Goal: Check status: Check status

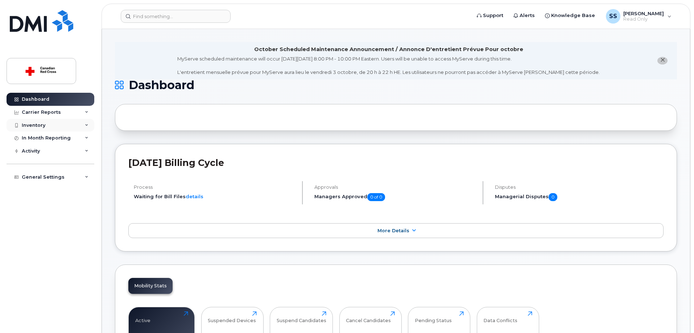
click at [85, 125] on div "Inventory" at bounding box center [51, 125] width 88 height 13
click at [58, 137] on div "Mobility Devices" at bounding box center [45, 138] width 41 height 7
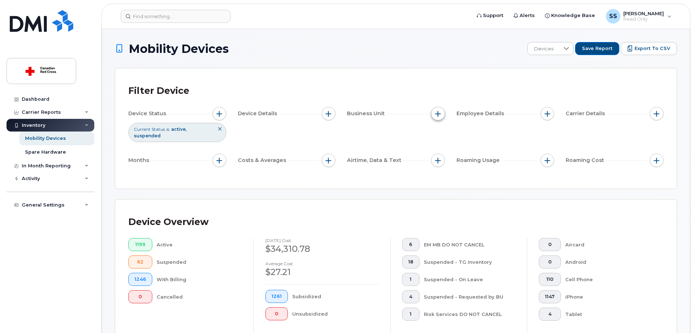
click at [440, 116] on span "button" at bounding box center [438, 114] width 6 height 6
click at [445, 148] on div "Budget Code" at bounding box center [464, 147] width 54 height 7
click at [440, 148] on input "Budget Code" at bounding box center [440, 147] width 6 height 6
checkbox input "true"
click at [470, 161] on span "is" at bounding box center [479, 161] width 62 height 13
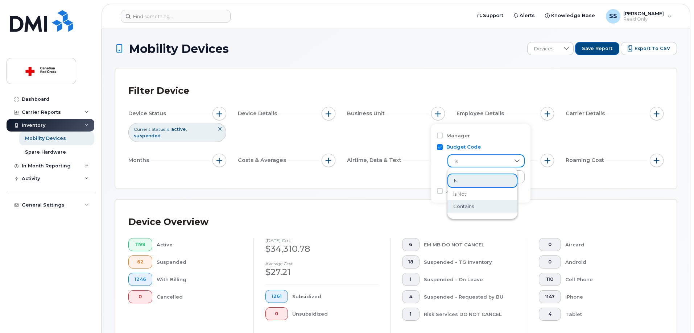
click at [470, 206] on span "contains" at bounding box center [463, 206] width 21 height 7
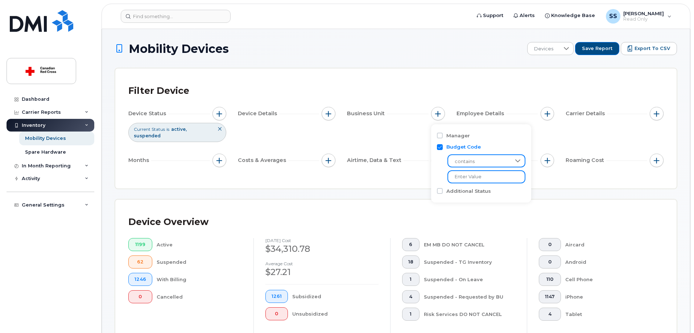
click at [473, 178] on input "text" at bounding box center [487, 176] width 78 height 13
click at [280, 126] on div "Device Status Current Status is active suspended Device Details Business Unit E…" at bounding box center [395, 138] width 535 height 63
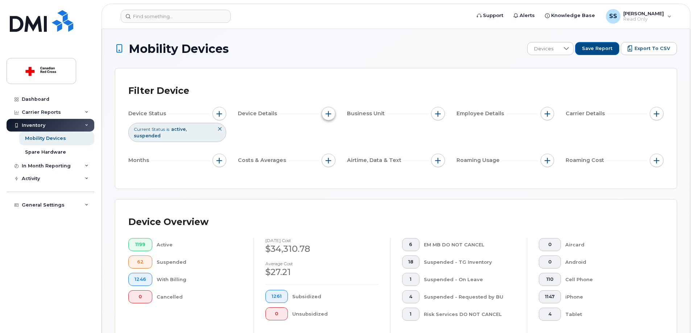
click at [328, 116] on span "button" at bounding box center [329, 114] width 6 height 6
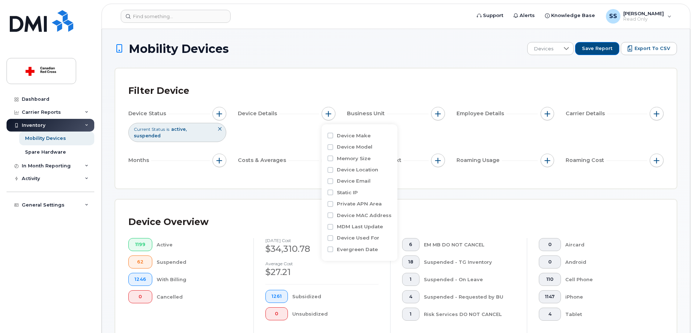
click at [286, 134] on div "Device Status Current Status is active suspended Device Details Business Unit E…" at bounding box center [395, 138] width 535 height 63
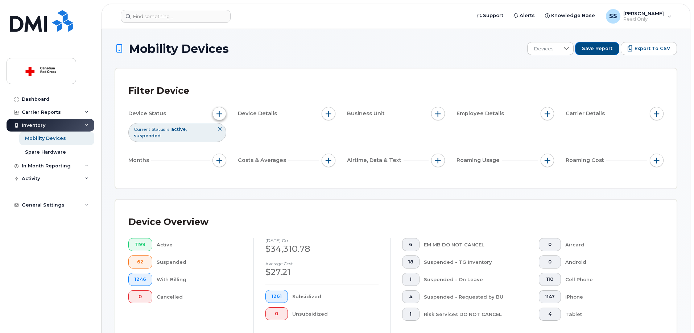
click at [215, 112] on button "button" at bounding box center [220, 114] width 14 height 14
click at [373, 134] on div "Device Status Current Status is active suspended Device Details Business Unit E…" at bounding box center [395, 138] width 535 height 63
click at [546, 115] on span "button" at bounding box center [548, 114] width 6 height 6
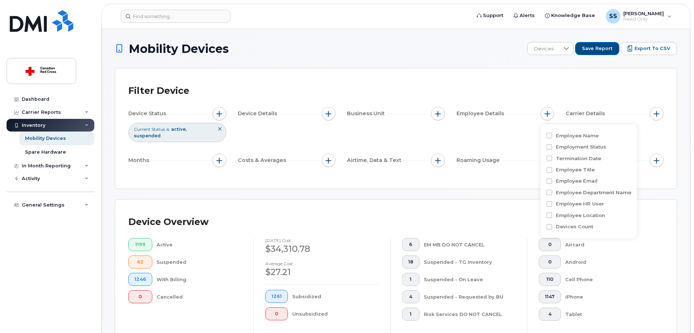
click at [499, 132] on div "Device Status Current Status is active suspended Device Details Business Unit E…" at bounding box center [395, 138] width 535 height 63
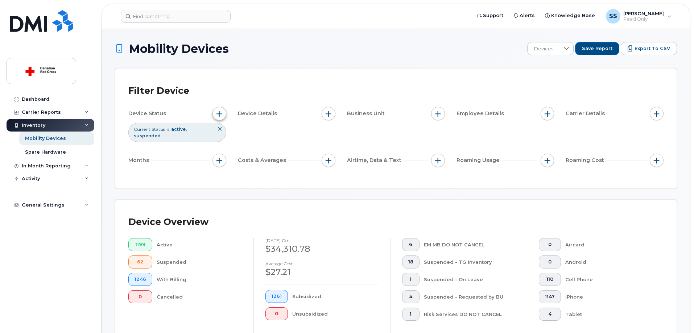
click at [219, 117] on button "button" at bounding box center [220, 114] width 14 height 14
click at [189, 163] on div "Months" at bounding box center [177, 162] width 98 height 16
click at [331, 114] on span "button" at bounding box center [329, 114] width 6 height 6
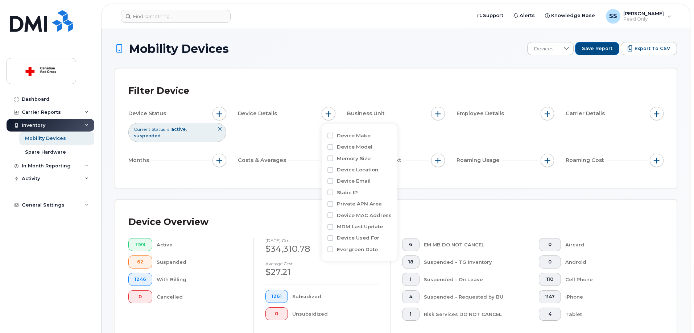
click at [423, 135] on div "Device Status Current Status is active suspended Device Details Business Unit E…" at bounding box center [395, 138] width 535 height 63
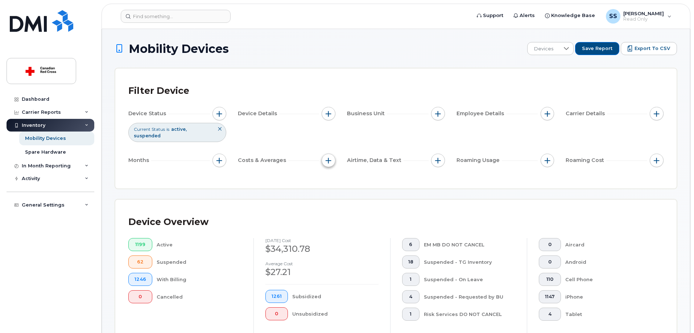
click at [328, 158] on span "button" at bounding box center [329, 161] width 6 height 6
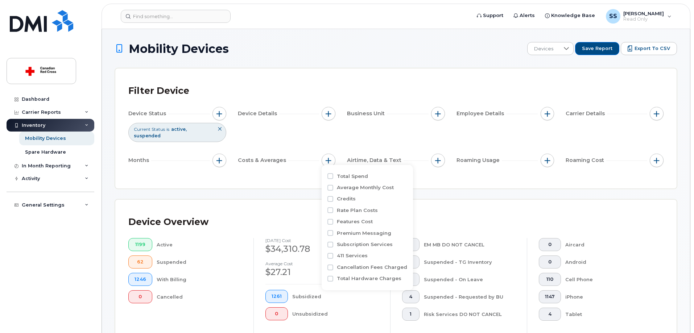
click at [530, 133] on div "Device Status Current Status is active suspended Device Details Business Unit E…" at bounding box center [395, 138] width 535 height 63
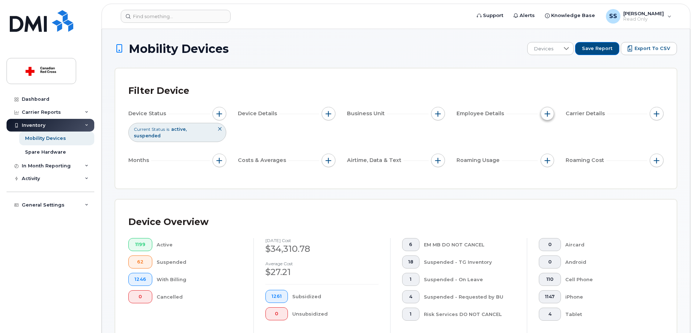
click at [551, 118] on button "button" at bounding box center [548, 114] width 14 height 14
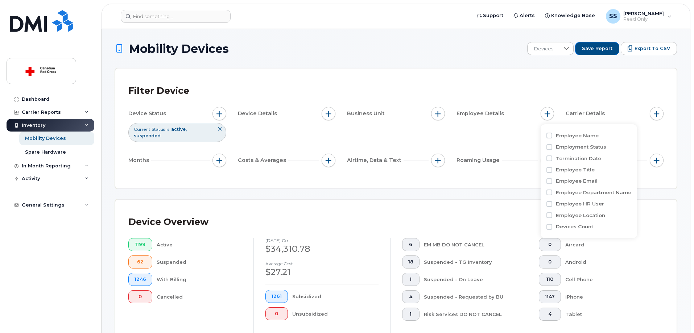
click at [498, 127] on div "Device Status Current Status is active suspended Device Details Business Unit E…" at bounding box center [395, 138] width 535 height 63
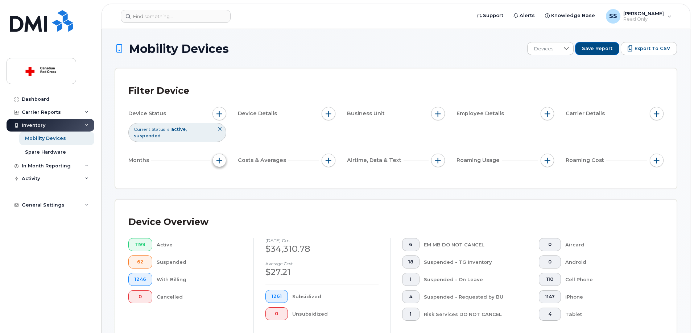
click at [222, 158] on button "button" at bounding box center [220, 161] width 14 height 14
click at [288, 170] on div "Filter Device Device Status Current Status is active suspended Device Details B…" at bounding box center [396, 129] width 562 height 120
click at [569, 49] on icon at bounding box center [566, 48] width 5 height 3
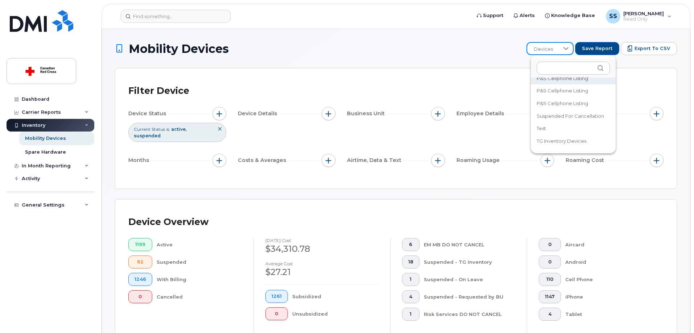
scroll to position [22, 0]
click at [350, 134] on div "Device Status Current Status is active suspended Device Details Business Unit E…" at bounding box center [395, 138] width 535 height 63
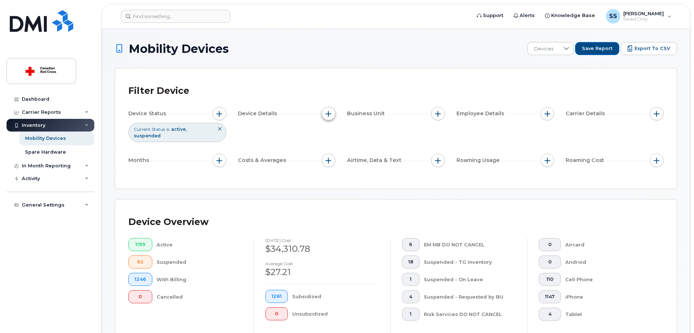
click at [330, 119] on button "button" at bounding box center [329, 114] width 14 height 14
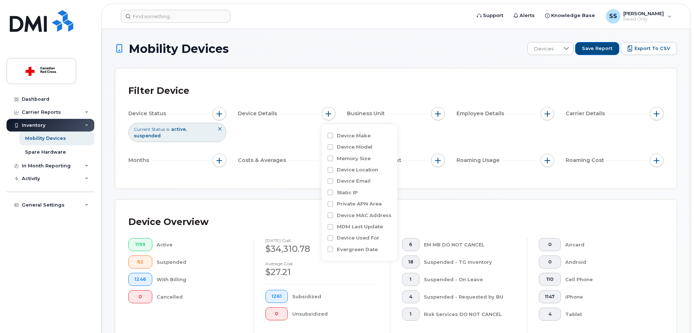
click at [299, 125] on div "Device Status Current Status is active suspended Device Details Business Unit E…" at bounding box center [395, 138] width 535 height 63
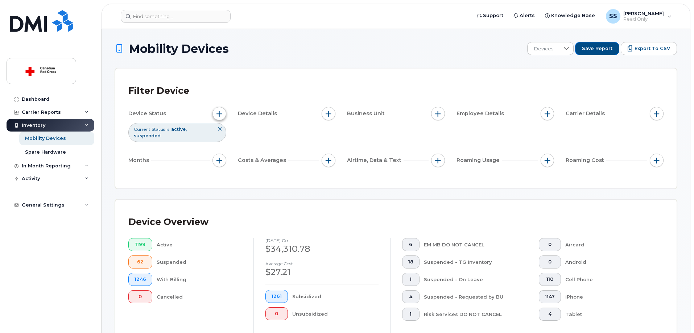
click at [224, 112] on button "button" at bounding box center [220, 114] width 14 height 14
click at [350, 143] on div "Device Status Current Status is active suspended Device Details Business Unit E…" at bounding box center [395, 138] width 535 height 63
click at [440, 117] on button "button" at bounding box center [438, 114] width 14 height 14
click at [400, 146] on div "Device Status Current Status is active suspended Device Details Business Unit E…" at bounding box center [395, 138] width 535 height 63
click at [331, 158] on span "button" at bounding box center [329, 161] width 6 height 6
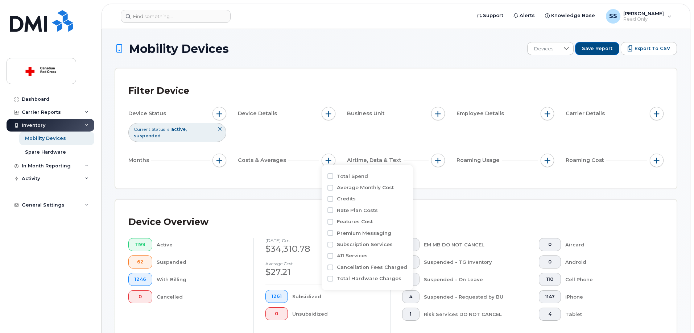
click at [281, 131] on div "Device Status Current Status is active suspended Device Details Business Unit E…" at bounding box center [395, 138] width 535 height 63
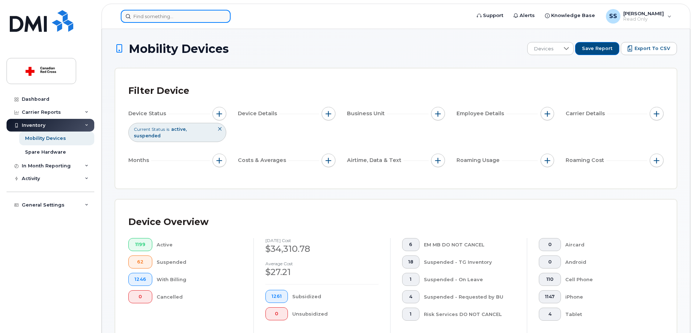
click at [163, 18] on input at bounding box center [176, 16] width 110 height 13
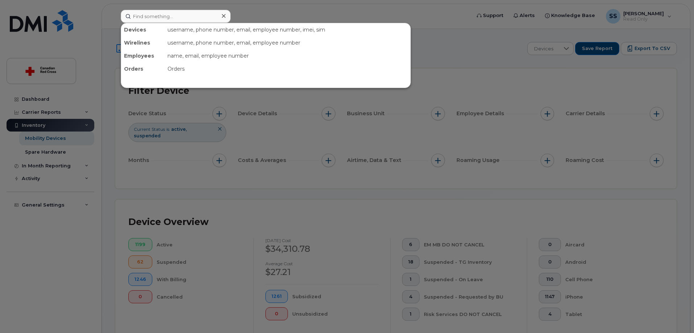
click at [180, 57] on div "name, email, employee number" at bounding box center [288, 55] width 246 height 13
click at [178, 18] on input at bounding box center [176, 16] width 110 height 13
type input "D"
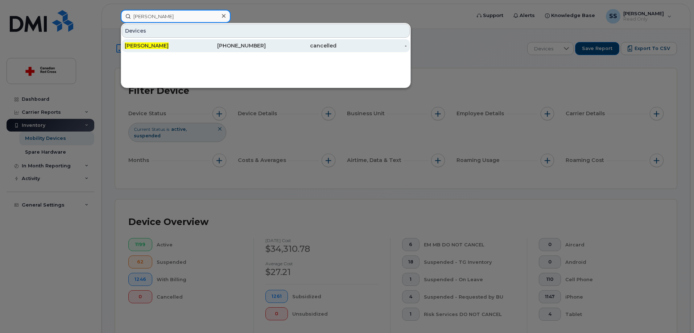
type input "[PERSON_NAME]"
click at [153, 44] on span "[PERSON_NAME]" at bounding box center [147, 45] width 44 height 7
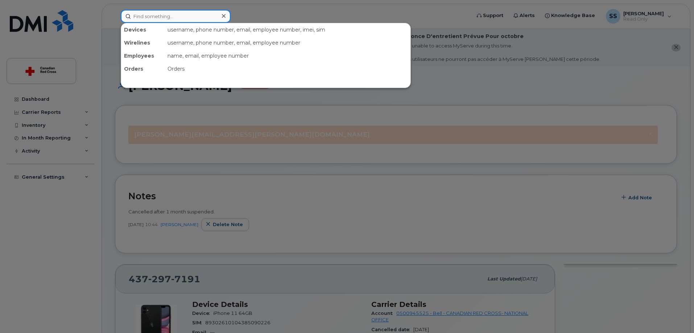
click at [184, 17] on input at bounding box center [176, 16] width 110 height 13
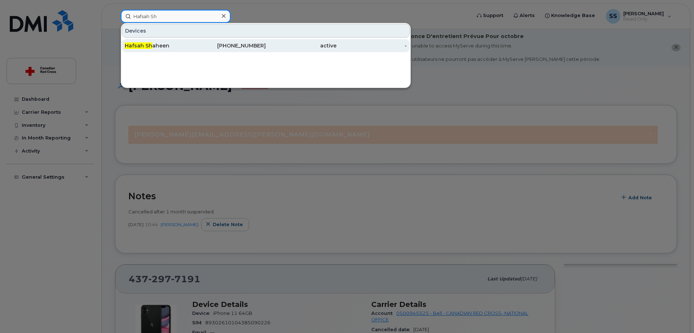
type input "Hafsah Sh"
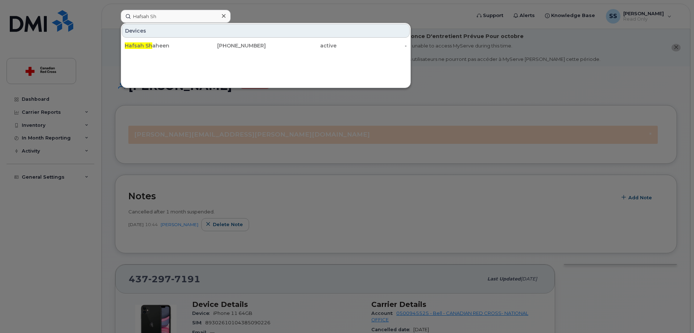
drag, startPoint x: 140, startPoint y: 44, endPoint x: 184, endPoint y: 67, distance: 49.0
click at [141, 44] on span "Hafsah Sh" at bounding box center [139, 45] width 28 height 7
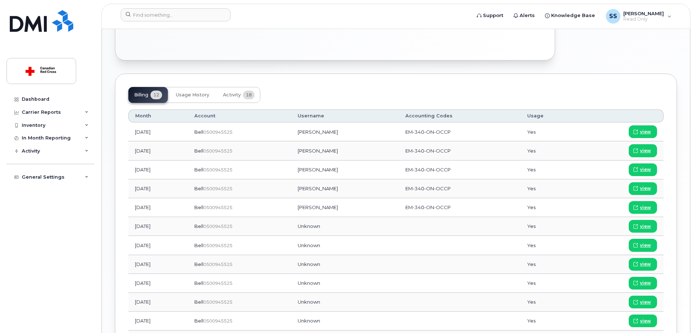
scroll to position [299, 0]
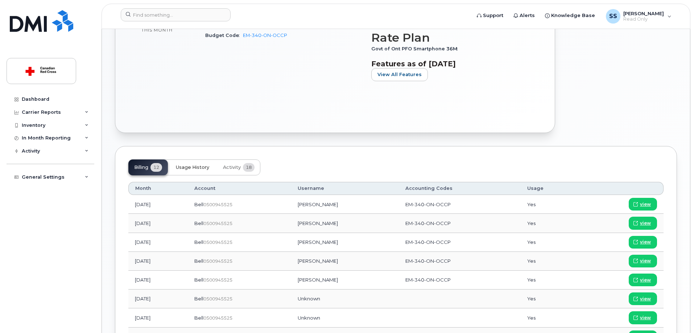
click at [198, 167] on span "Usage History" at bounding box center [192, 168] width 33 height 6
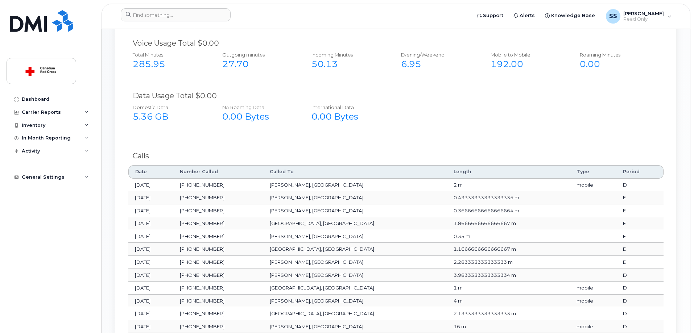
scroll to position [444, 0]
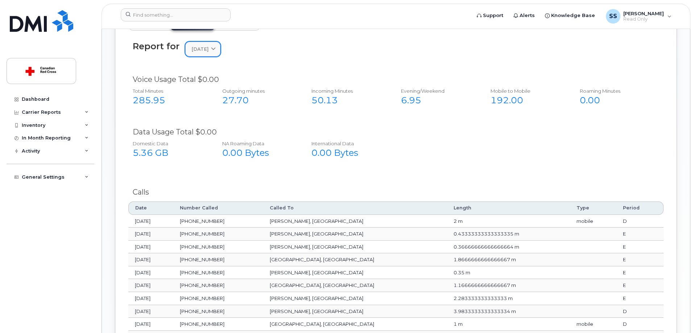
click at [217, 50] on span at bounding box center [213, 49] width 7 height 7
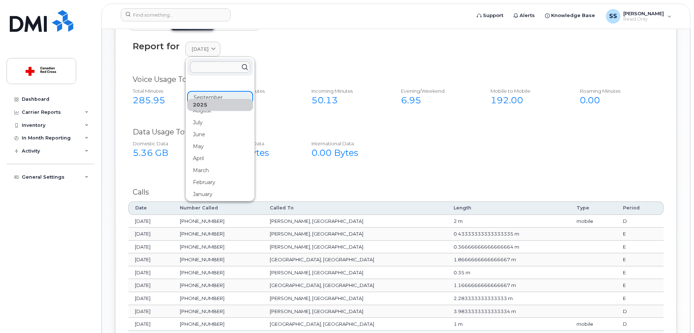
click at [276, 65] on div "Report for [DATE] [DATE] August July June May April March February January [DAT…" at bounding box center [395, 53] width 535 height 33
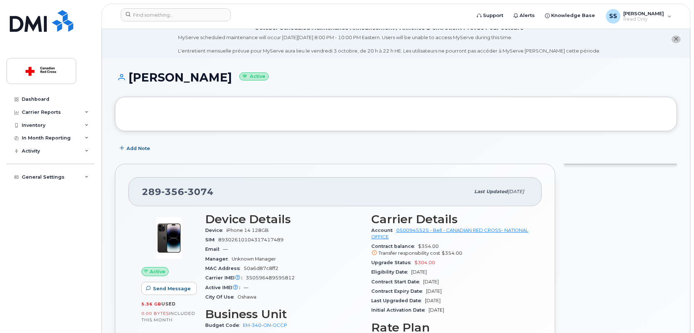
scroll to position [0, 0]
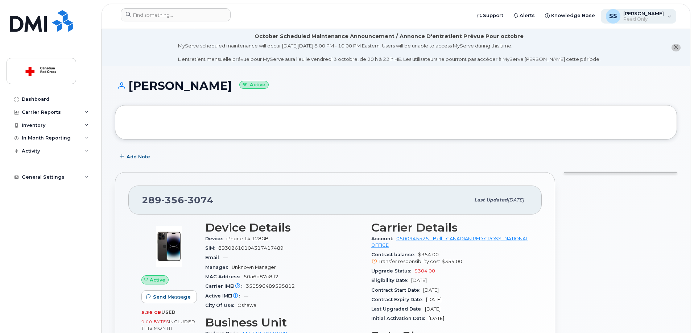
click at [659, 18] on span "Read Only" at bounding box center [644, 19] width 41 height 6
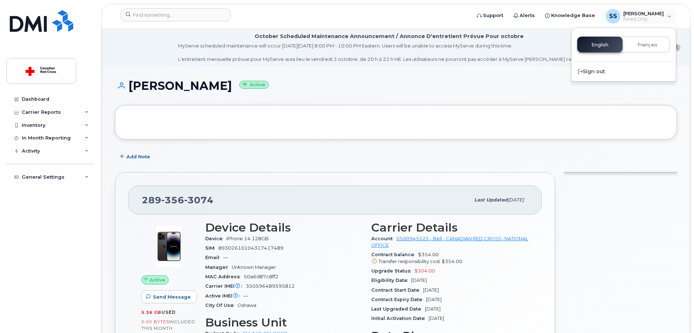
drag, startPoint x: 597, startPoint y: 73, endPoint x: 599, endPoint y: 140, distance: 66.8
click at [597, 74] on div "Sign out" at bounding box center [624, 71] width 104 height 13
